Goal: Information Seeking & Learning: Learn about a topic

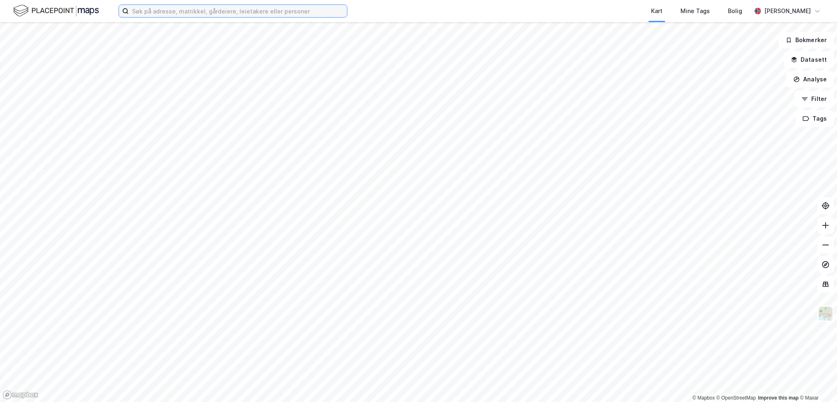
click at [173, 10] on input at bounding box center [238, 11] width 218 height 12
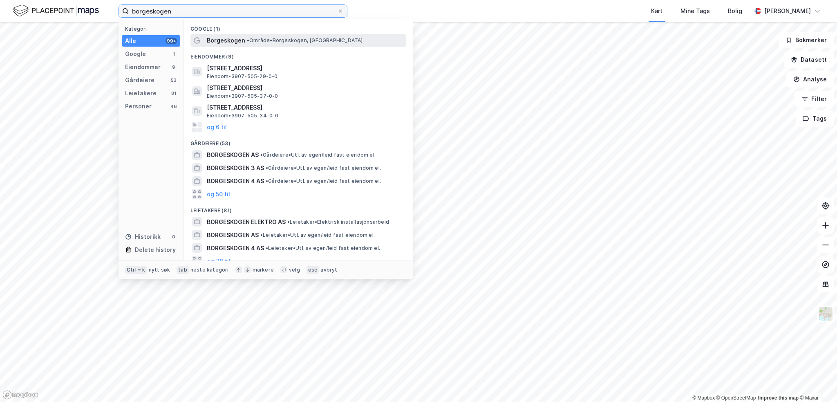
type input "borgeskogen"
click at [242, 40] on span "Borgeskogen" at bounding box center [226, 41] width 38 height 10
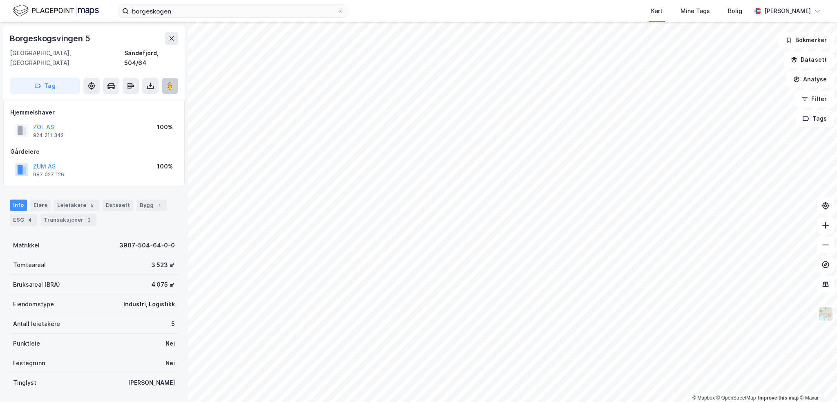
click at [173, 82] on icon at bounding box center [170, 86] width 8 height 8
click at [47, 37] on div "Borgeskogtoppen 1" at bounding box center [48, 38] width 77 height 13
copy div "Borgeskogtoppen 1"
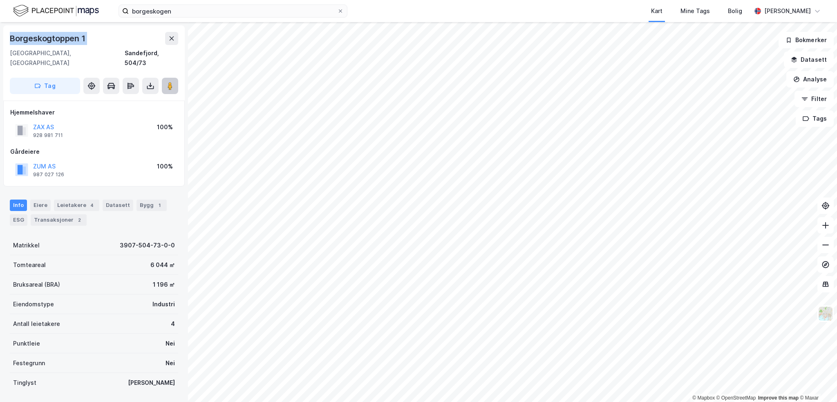
click at [165, 78] on button at bounding box center [170, 86] width 16 height 16
click at [65, 200] on div "Leietakere 4" at bounding box center [76, 205] width 45 height 11
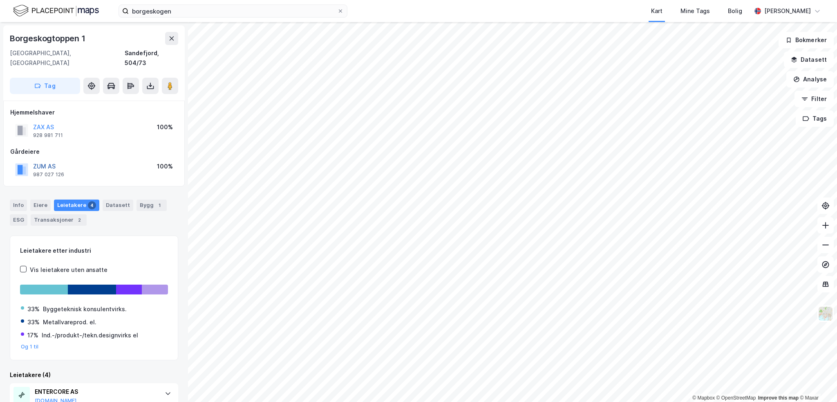
click at [0, 0] on button "ZUM AS" at bounding box center [0, 0] width 0 height 0
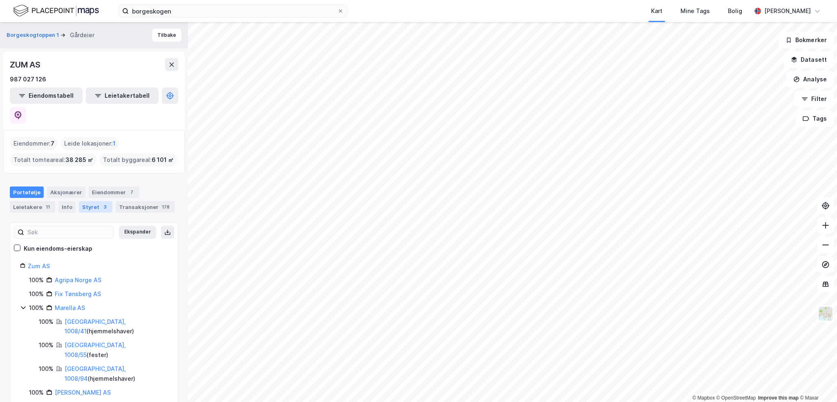
click at [93, 201] on div "Styret 3" at bounding box center [96, 206] width 34 height 11
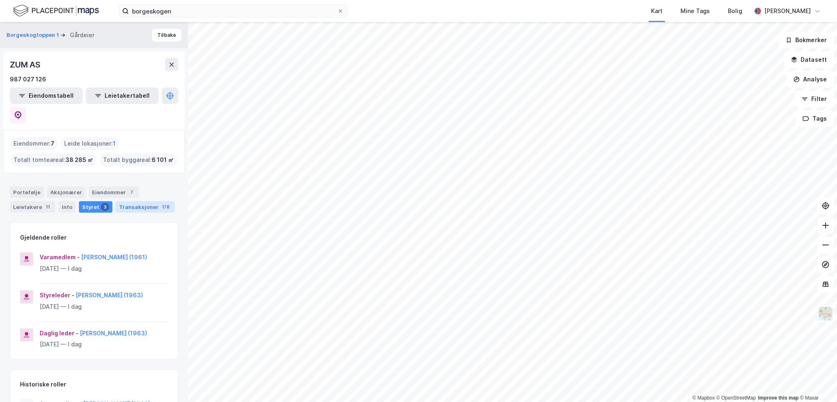
click at [132, 201] on div "Transaksjoner 178" at bounding box center [145, 206] width 59 height 11
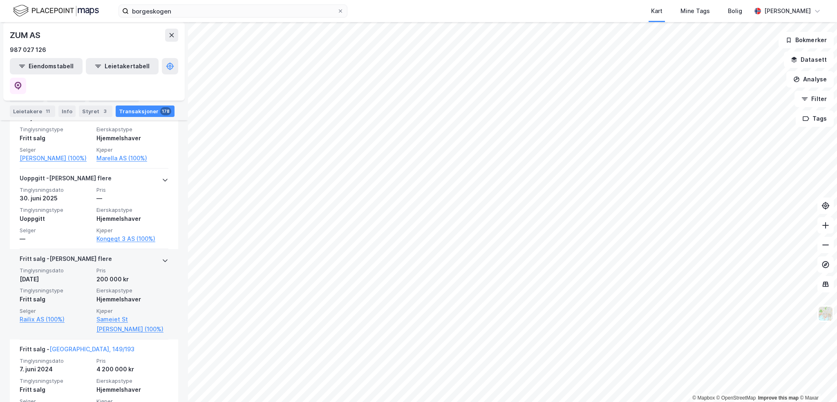
scroll to position [409, 0]
